Goal: Communication & Community: Answer question/provide support

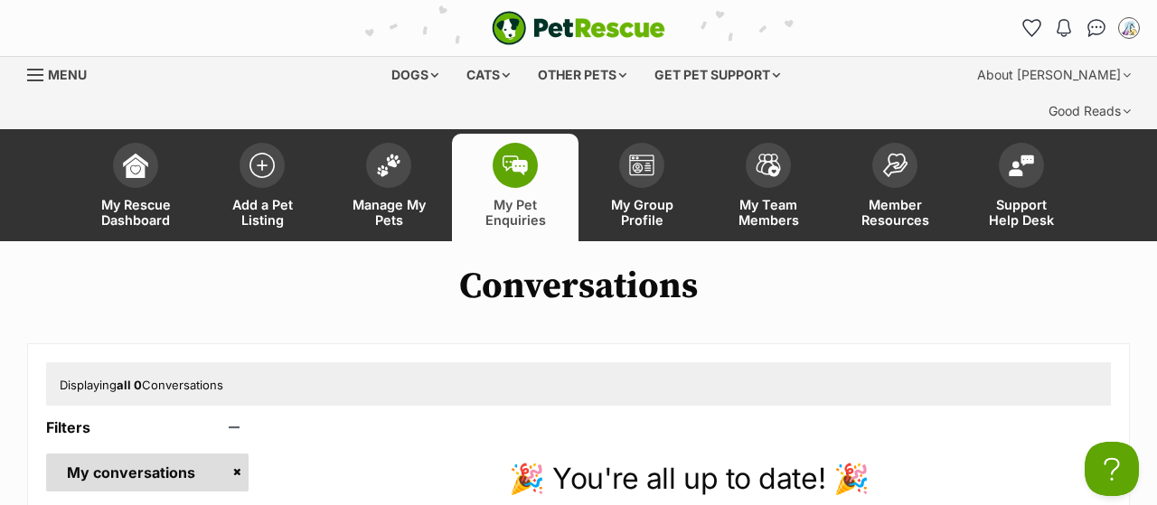
click at [522, 197] on span "My Pet Enquiries" at bounding box center [515, 212] width 81 height 31
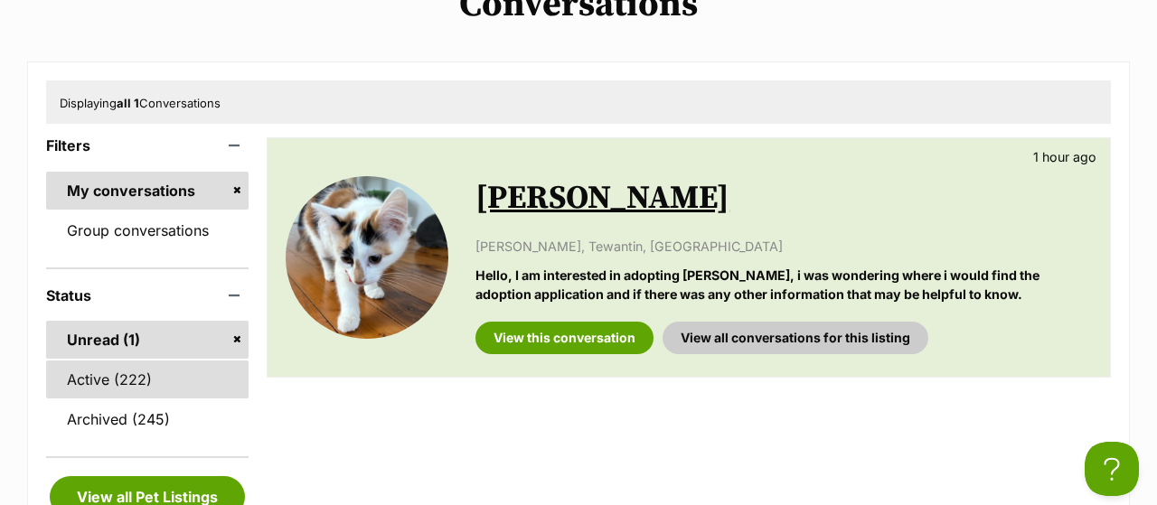
click at [108, 361] on link "Active (222)" at bounding box center [147, 380] width 203 height 38
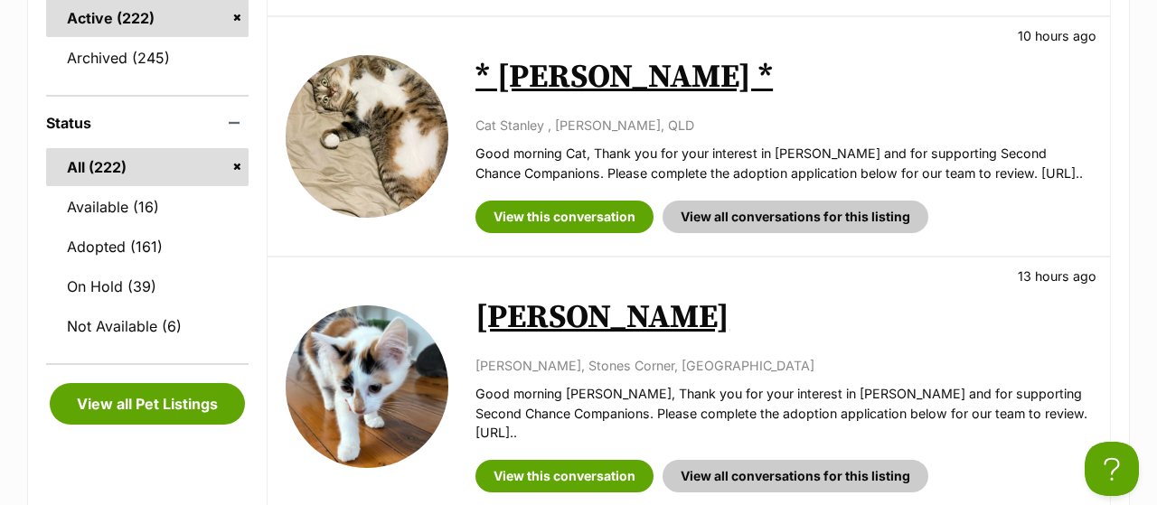
scroll to position [752, 0]
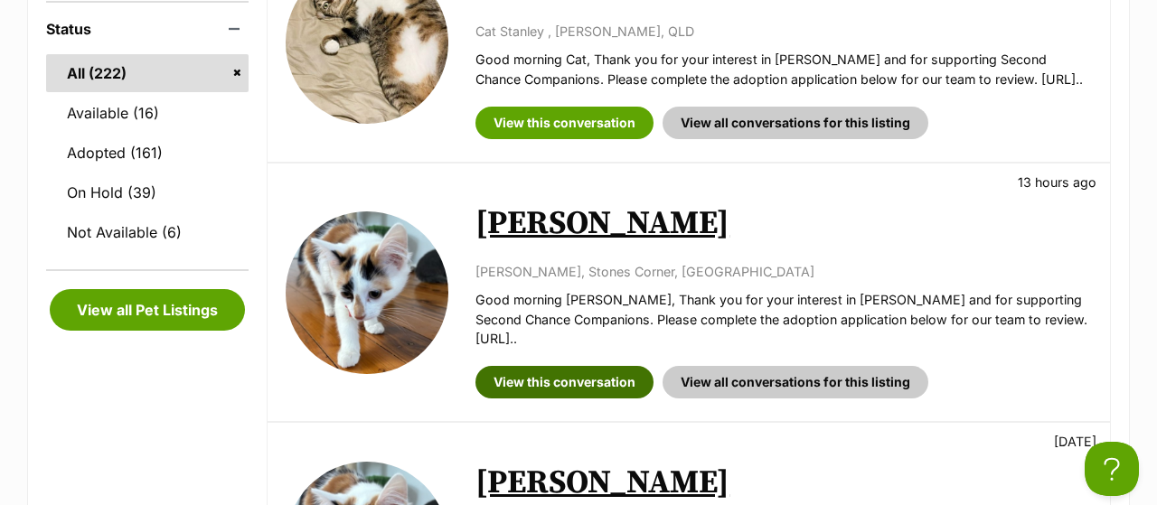
click at [565, 366] on link "View this conversation" at bounding box center [565, 382] width 178 height 33
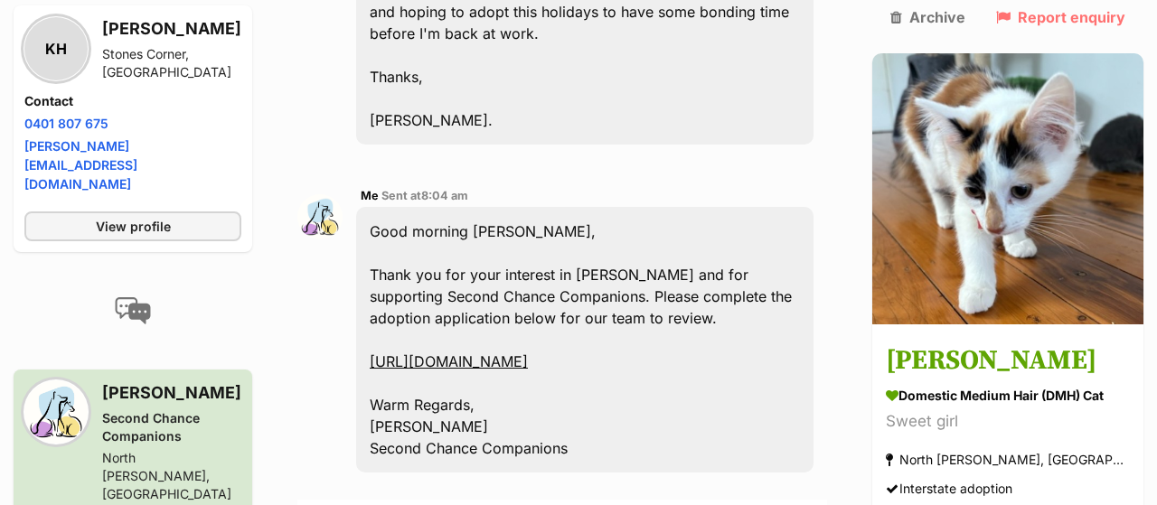
scroll to position [940, 0]
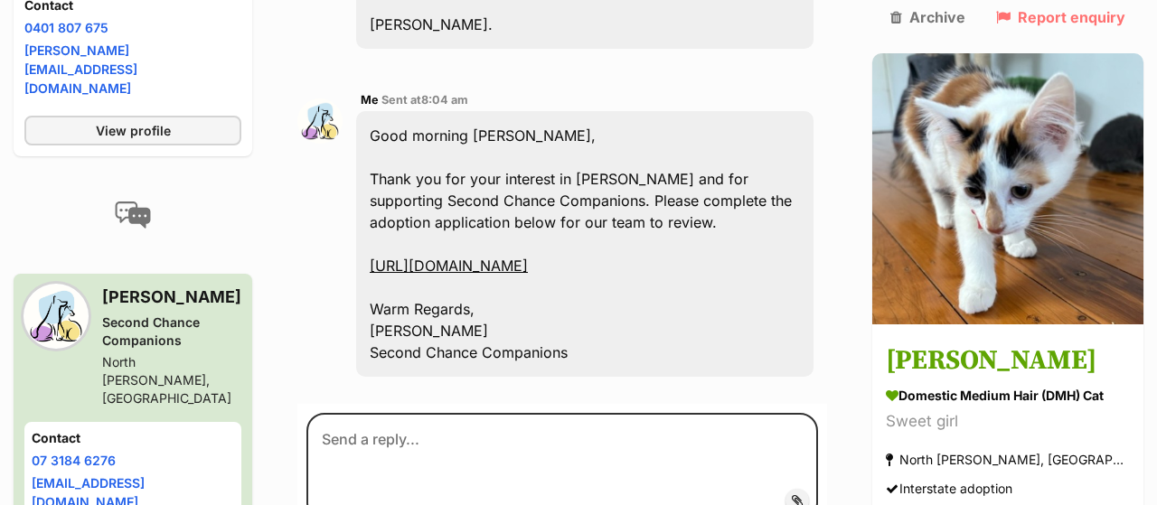
drag, startPoint x: 463, startPoint y: 97, endPoint x: 690, endPoint y: 370, distance: 355.1
click at [690, 370] on div "Good morning Katherine, Thank you for your interest in Callie and for supportin…" at bounding box center [585, 244] width 458 height 266
copy div "Good morning Katherine, Thank you for your interest in Callie and for supportin…"
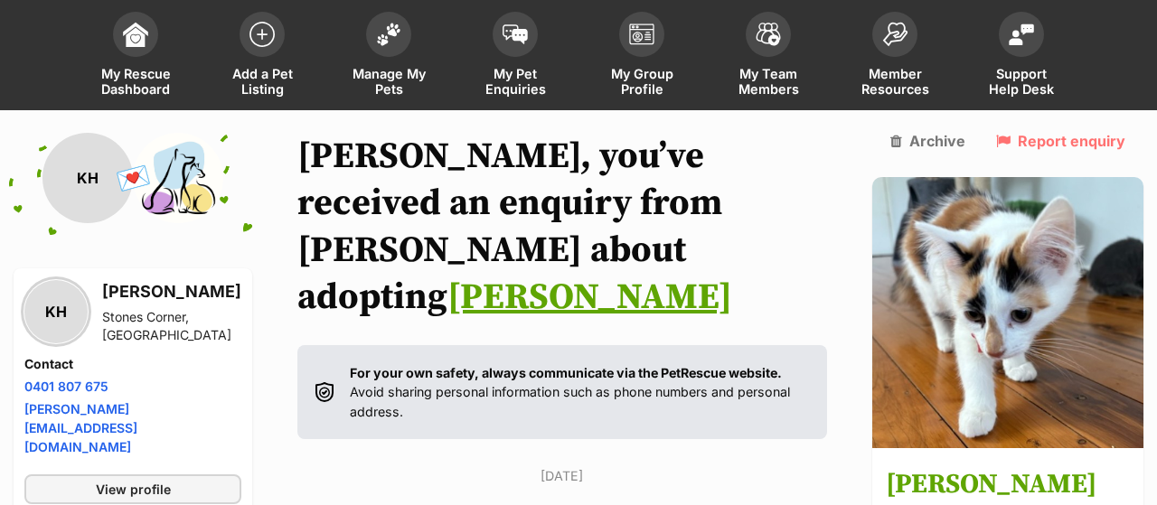
scroll to position [0, 0]
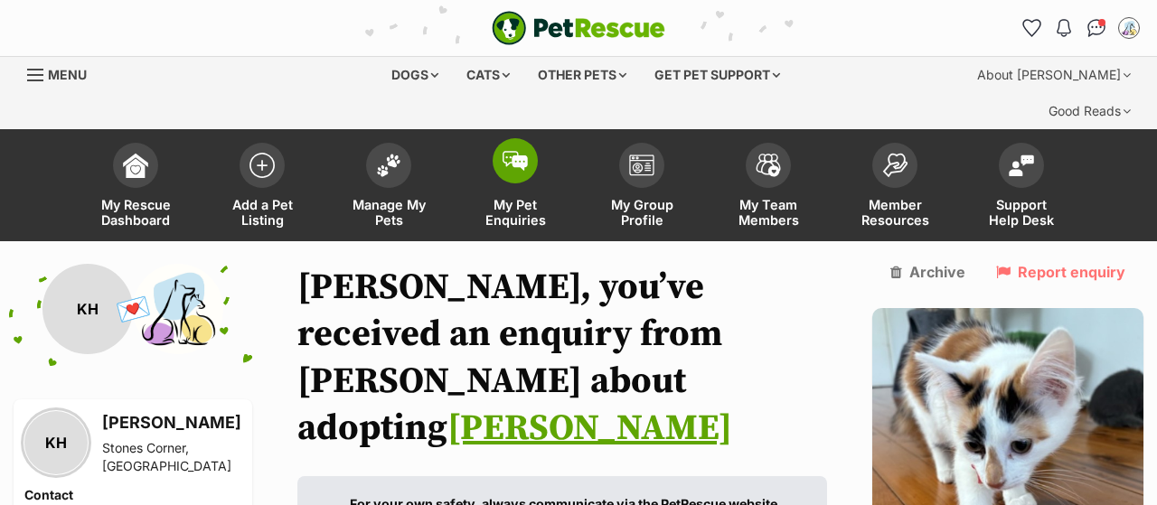
click at [527, 197] on span "My Pet Enquiries" at bounding box center [515, 212] width 81 height 31
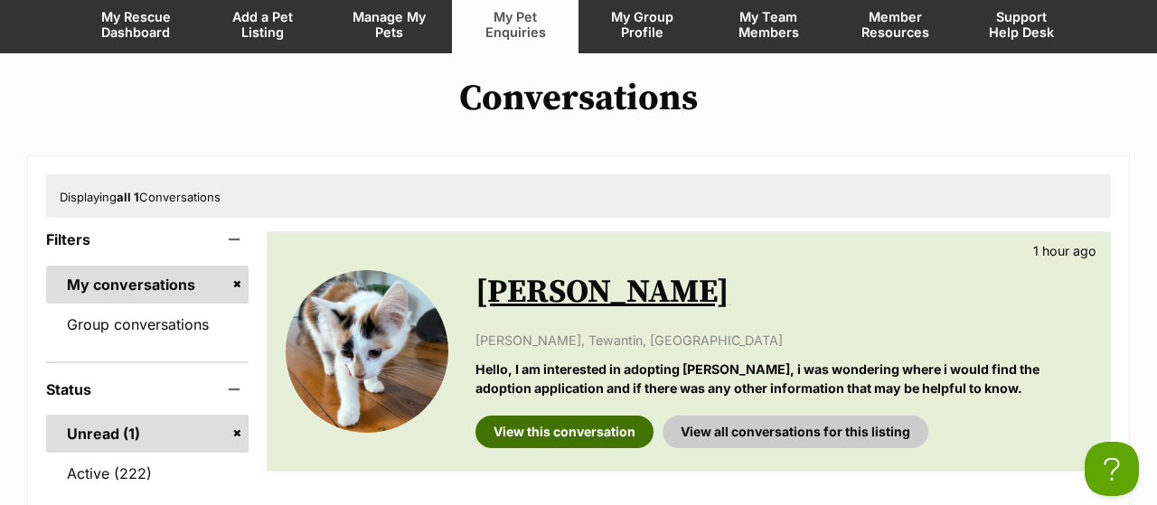
click at [543, 416] on link "View this conversation" at bounding box center [565, 432] width 178 height 33
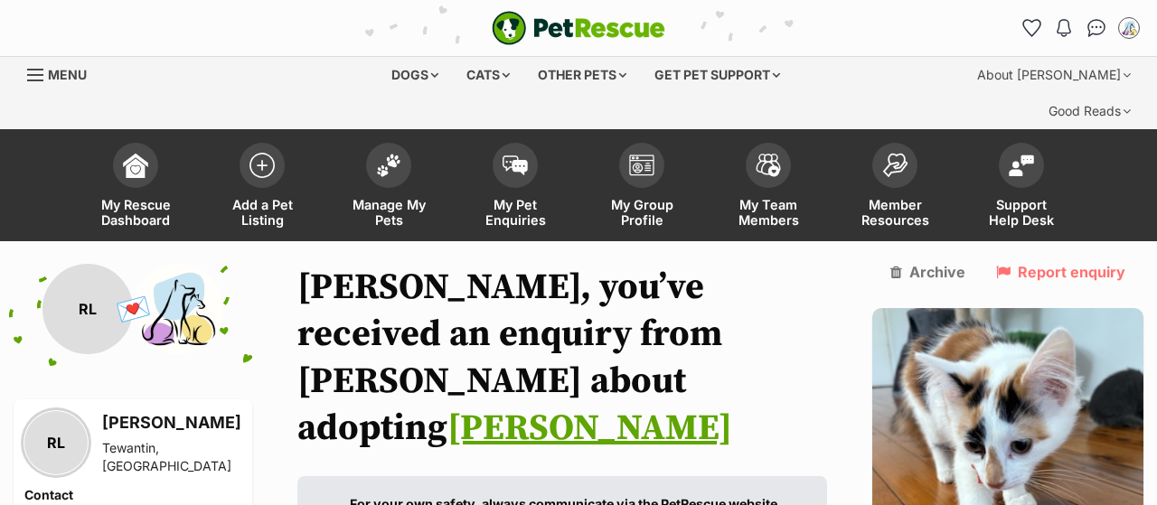
scroll to position [376, 0]
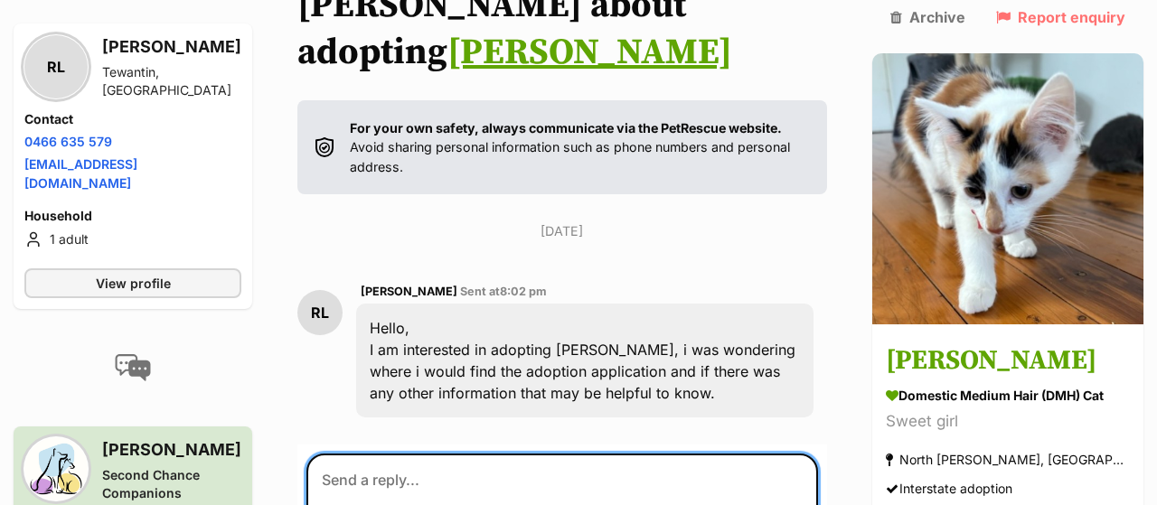
click at [545, 454] on textarea at bounding box center [563, 508] width 512 height 109
paste textarea "Good morning Katherine, Thank you for your interest in Callie and for supportin…"
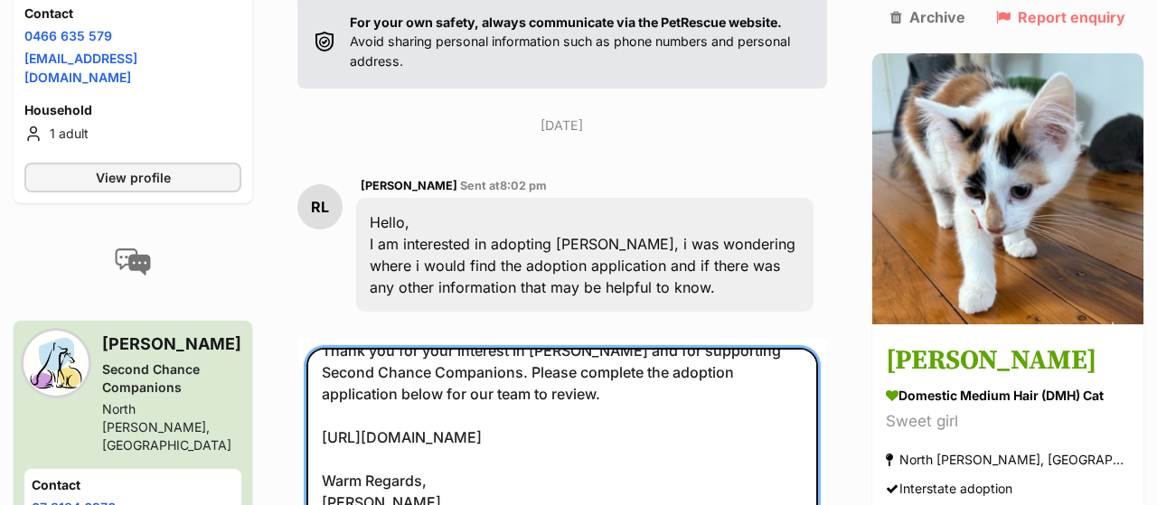
drag, startPoint x: 533, startPoint y: 478, endPoint x: 408, endPoint y: 483, distance: 124.9
click at [408, 483] on textarea "Good morning Katherine, Thank you for your interest in Callie and for supportin…" at bounding box center [563, 449] width 512 height 203
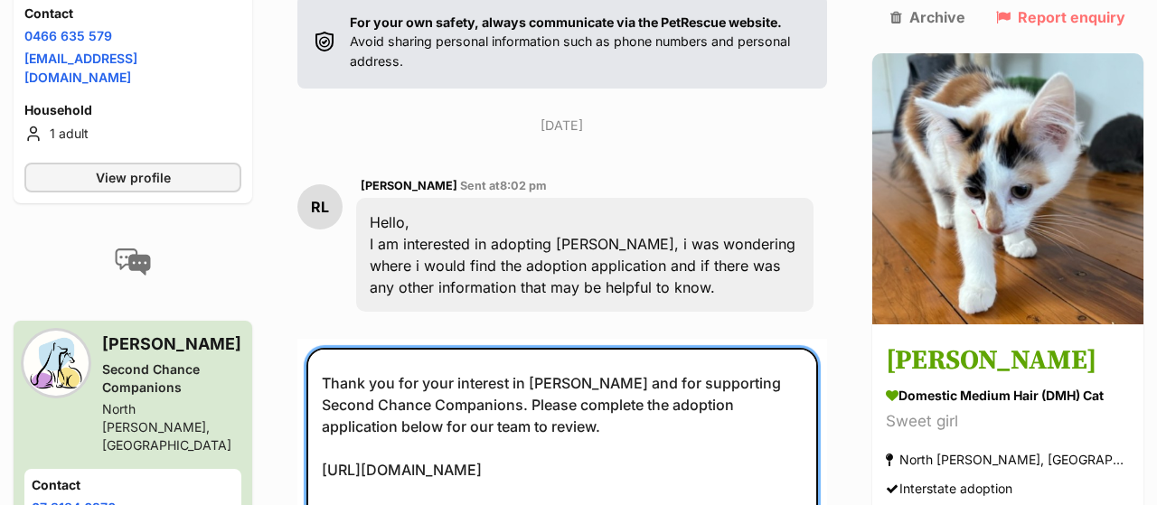
scroll to position [0, 0]
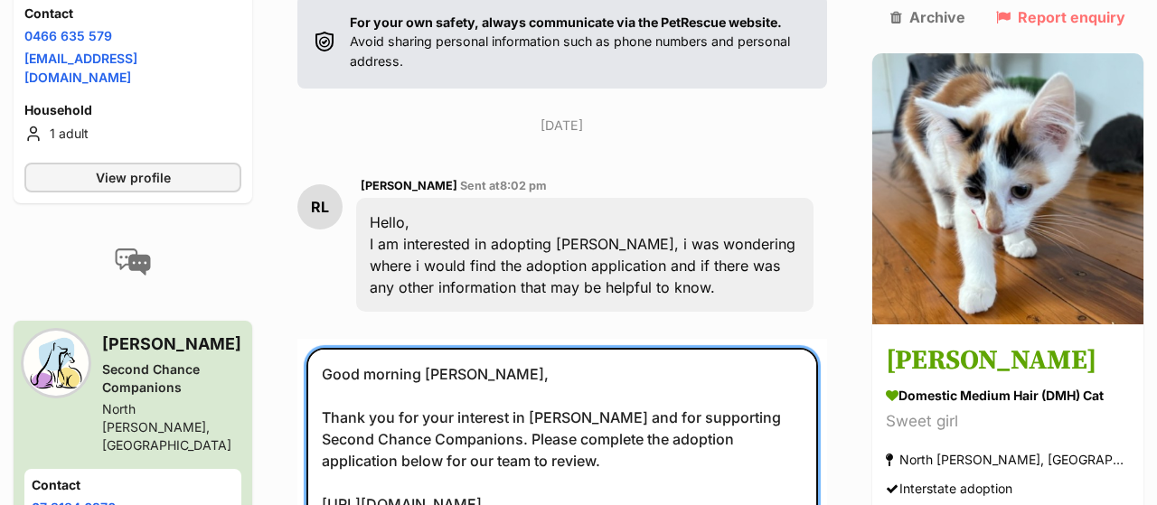
drag, startPoint x: 517, startPoint y: 333, endPoint x: 581, endPoint y: 339, distance: 63.6
click at [581, 348] on textarea "Good morning Katherine, Thank you for your interest in Callie and for supportin…" at bounding box center [563, 449] width 512 height 203
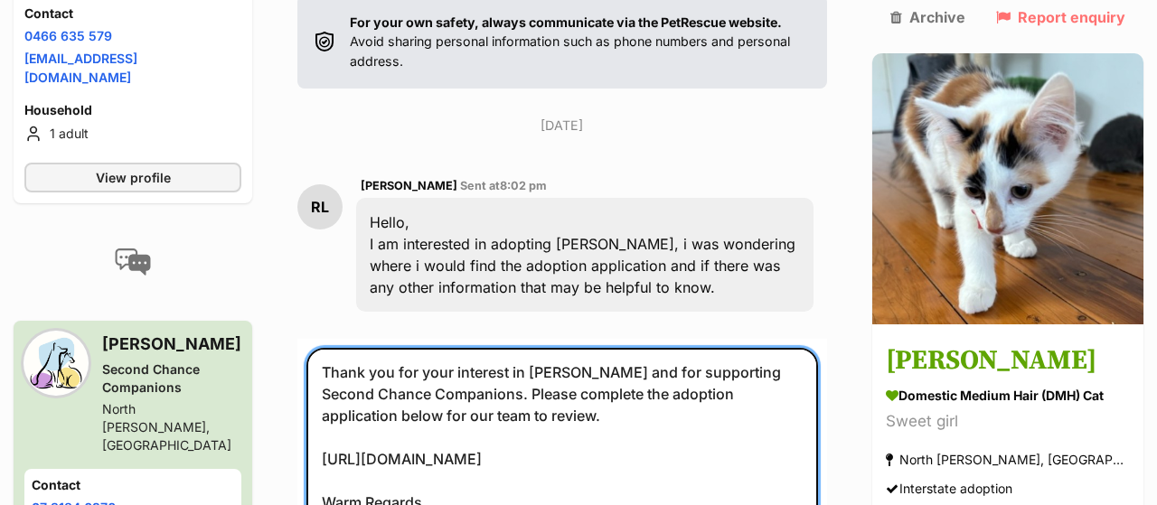
scroll to position [89, 0]
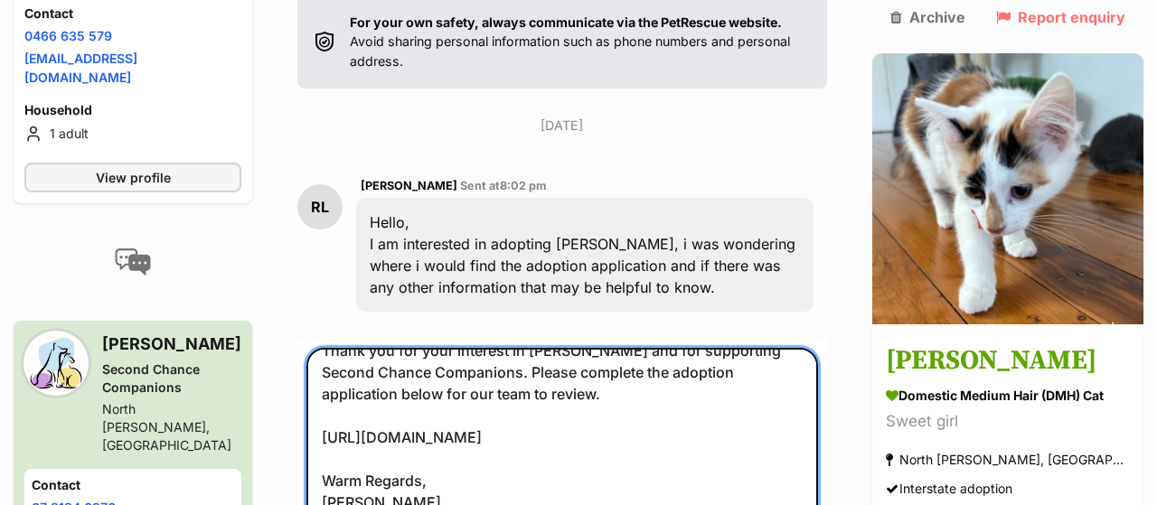
click at [650, 393] on textarea "Good morning [PERSON_NAME], Thank you for your interest in [PERSON_NAME] and fo…" at bounding box center [563, 449] width 512 height 203
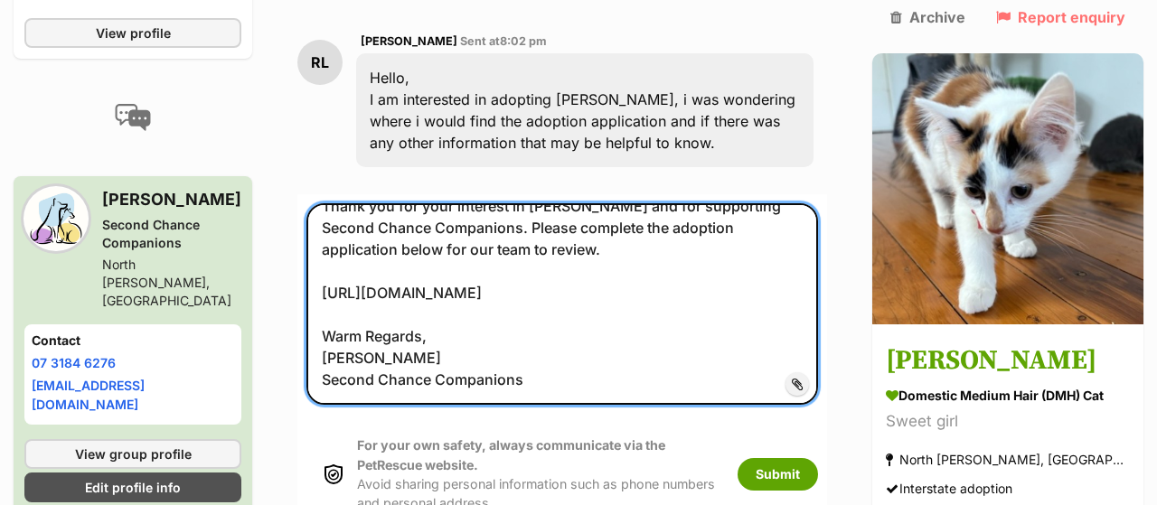
scroll to position [670, 0]
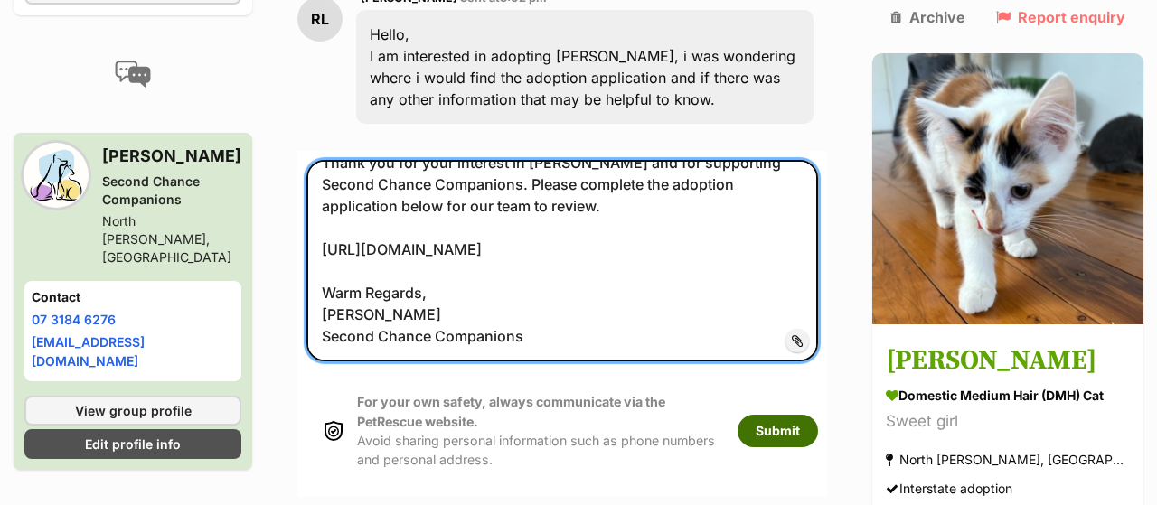
type textarea "Good morning [PERSON_NAME], Thank you for your interest in [PERSON_NAME] and fo…"
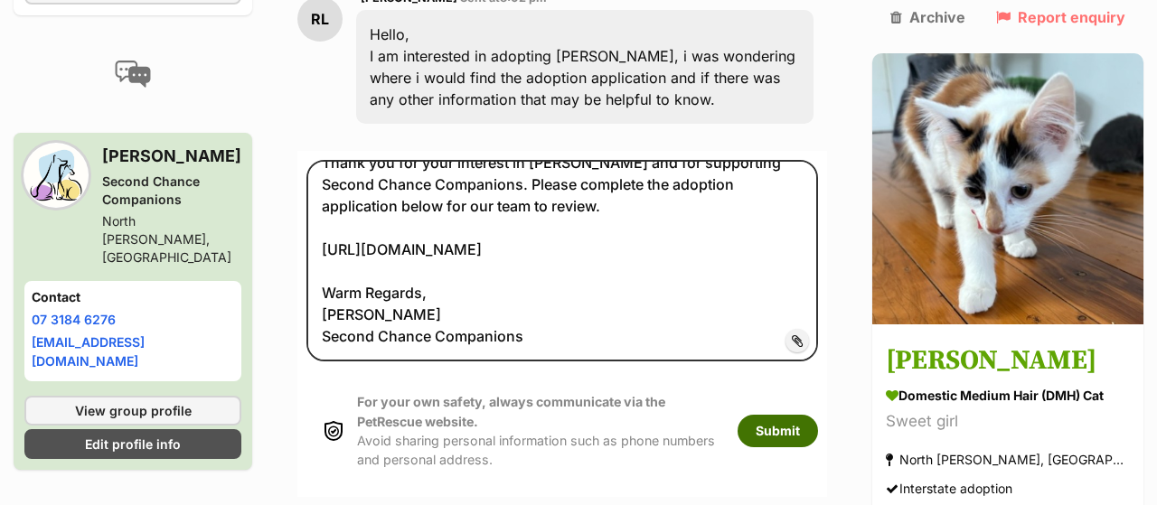
click at [798, 415] on button "Submit" at bounding box center [778, 431] width 80 height 33
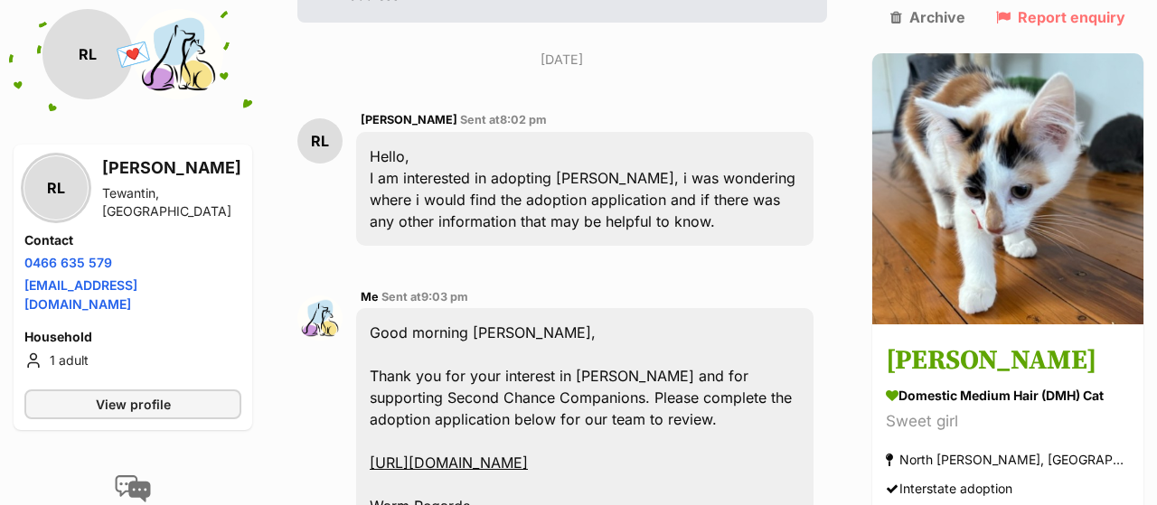
scroll to position [517, 0]
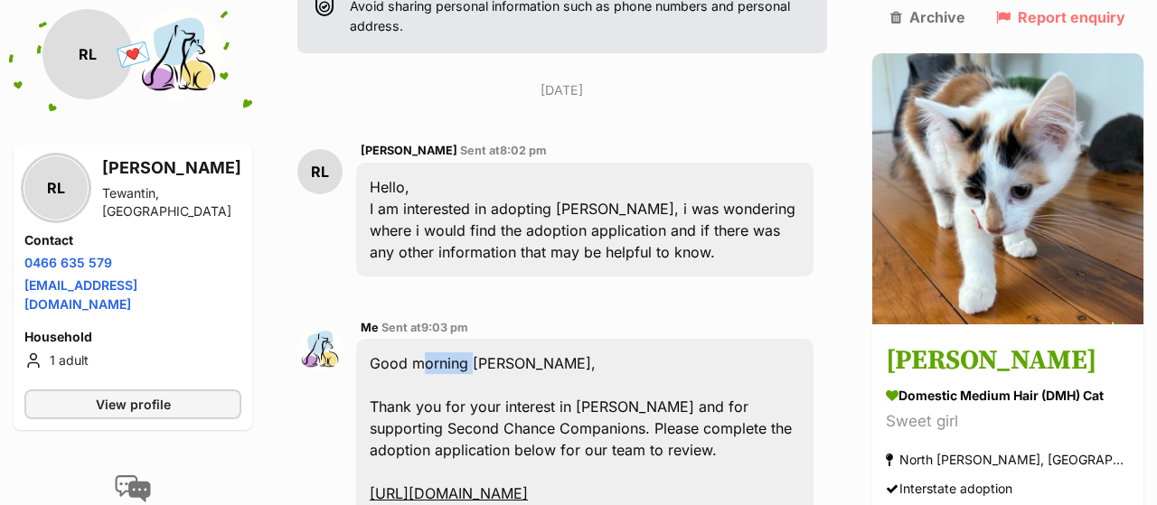
drag, startPoint x: 556, startPoint y: 323, endPoint x: 502, endPoint y: 319, distance: 54.4
click at [502, 339] on div "Good morning [PERSON_NAME], Thank you for your interest in [PERSON_NAME] and fo…" at bounding box center [585, 472] width 458 height 266
click at [647, 339] on div "Good morning [PERSON_NAME], Thank you for your interest in [PERSON_NAME] and fo…" at bounding box center [585, 472] width 458 height 266
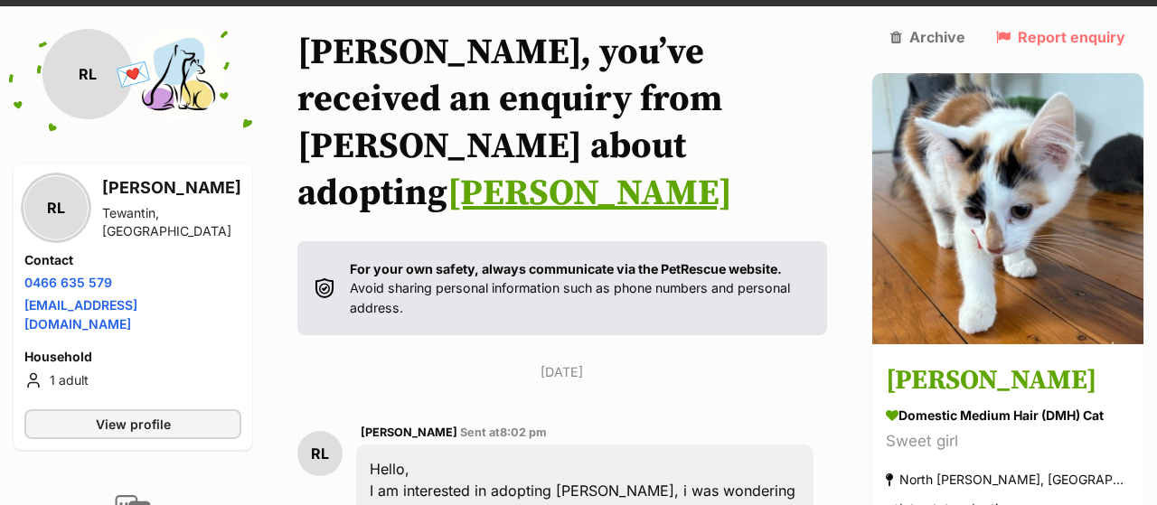
scroll to position [0, 0]
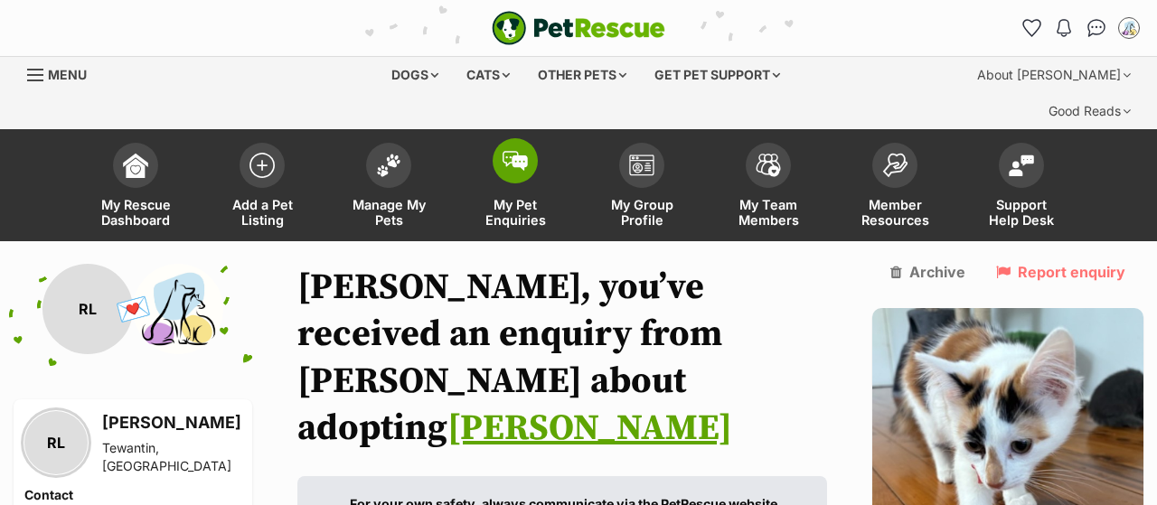
click at [509, 197] on span "My Pet Enquiries" at bounding box center [515, 212] width 81 height 31
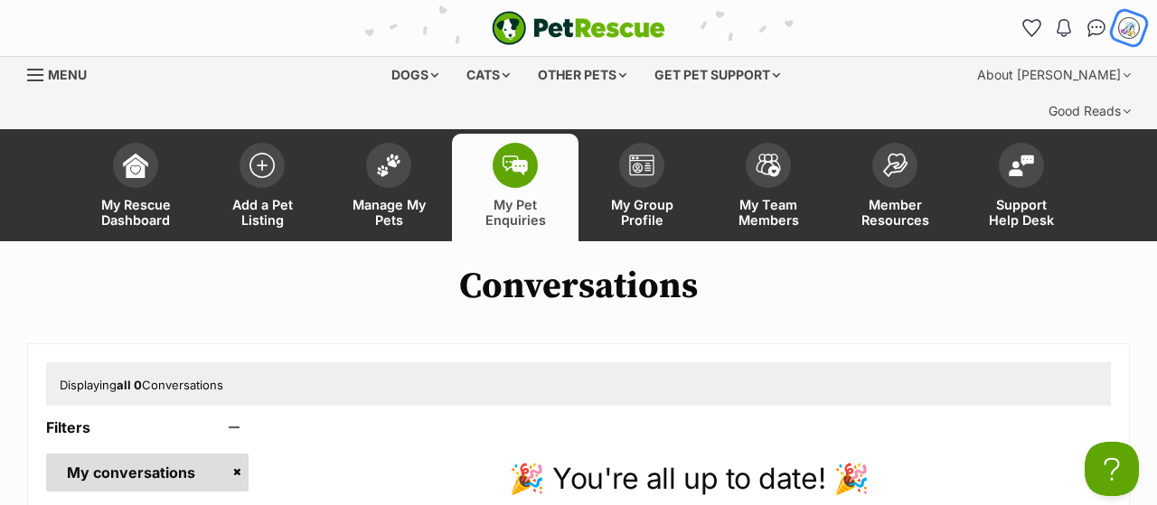
click at [1131, 27] on img "My account" at bounding box center [1130, 28] width 24 height 24
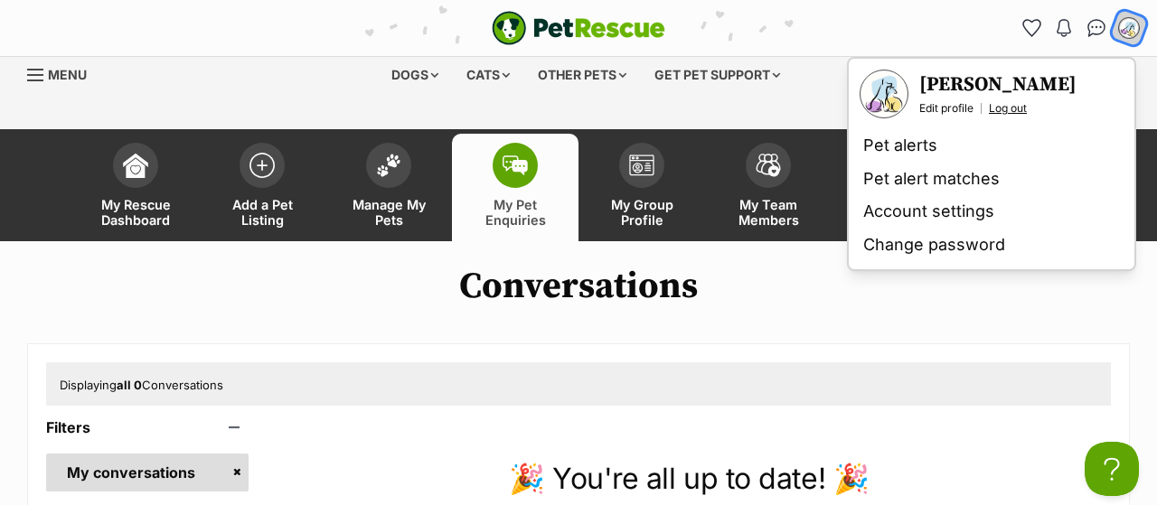
click at [1006, 103] on link "Log out" at bounding box center [1008, 108] width 38 height 14
